Goal: Task Accomplishment & Management: Manage account settings

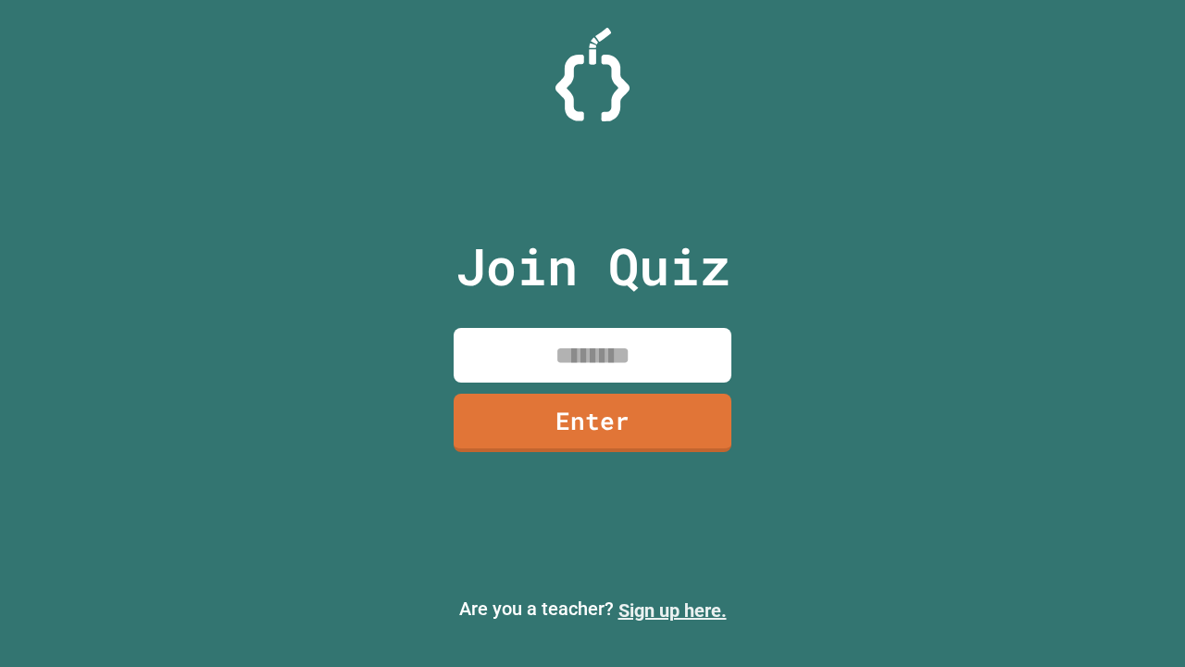
click at [672, 610] on link "Sign up here." at bounding box center [672, 610] width 108 height 22
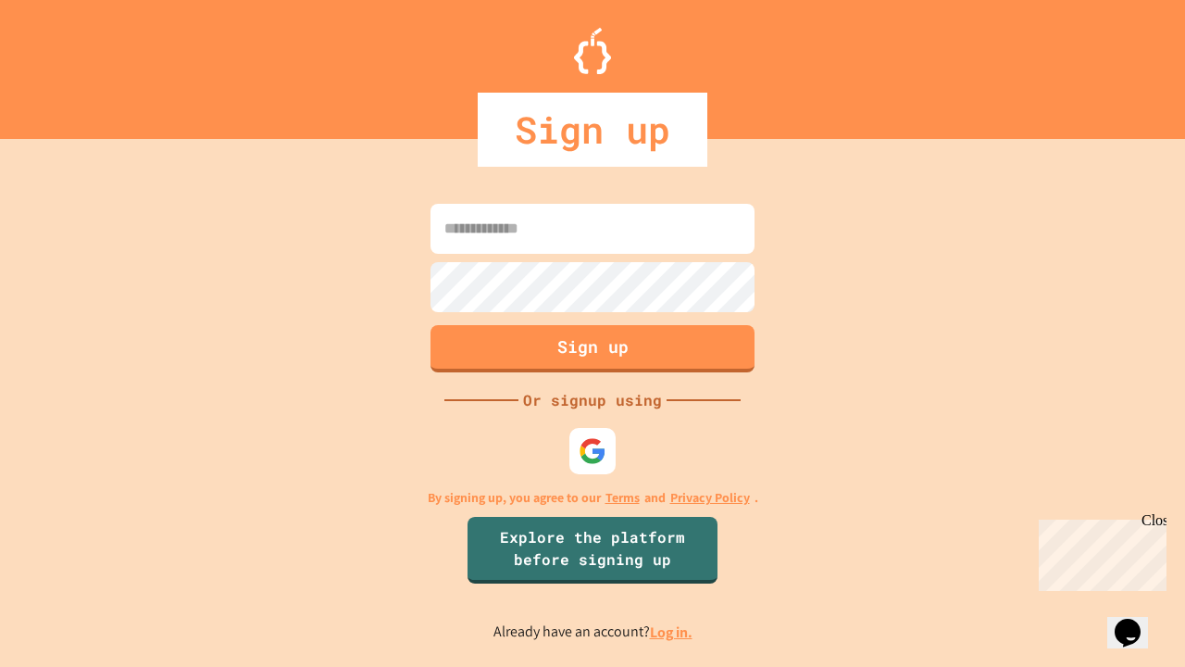
click at [672, 631] on link "Log in." at bounding box center [671, 631] width 43 height 19
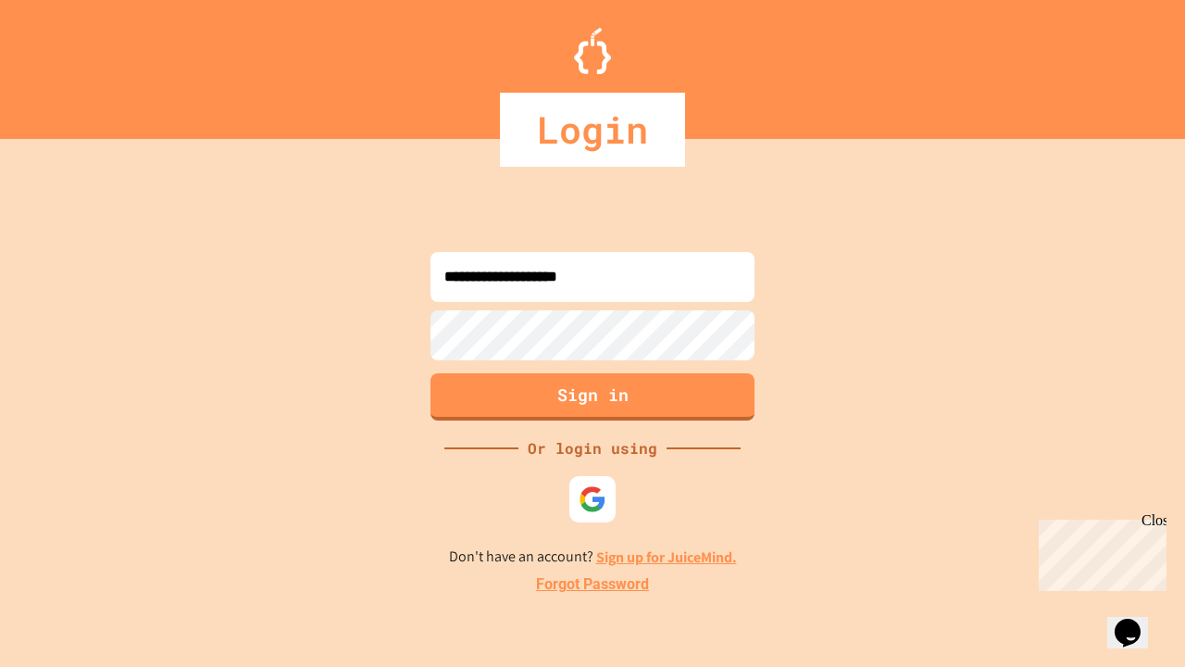
type input "**********"
